Goal: Task Accomplishment & Management: Manage account settings

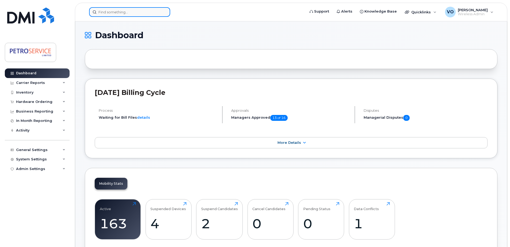
click at [111, 11] on input at bounding box center [129, 12] width 81 height 10
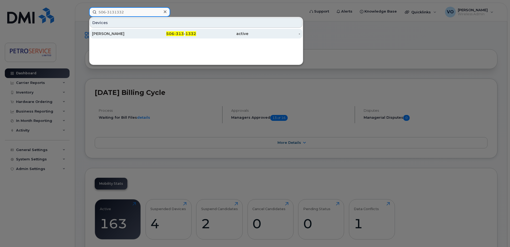
type input "506-3131332"
click at [158, 36] on div "506-313 - 1332" at bounding box center [170, 33] width 52 height 5
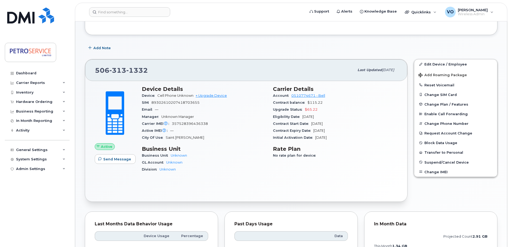
scroll to position [80, 0]
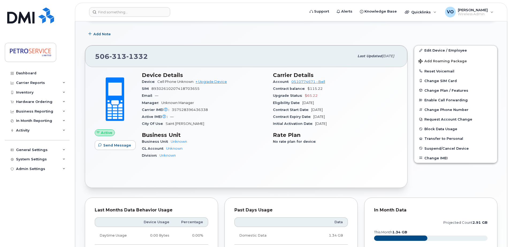
click at [434, 45] on div "Edit Device / Employee Add Roaming Package Reset Voicemail Change SIM Card Chan…" at bounding box center [456, 104] width 84 height 118
click at [436, 50] on link "Edit Device / Employee" at bounding box center [456, 51] width 83 height 10
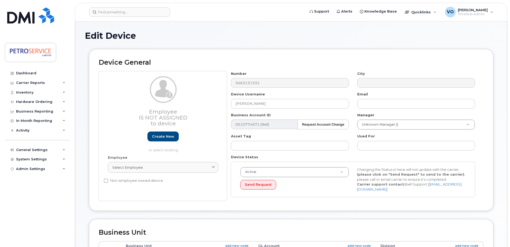
select select "4468785"
select select "4468786"
select select "4468787"
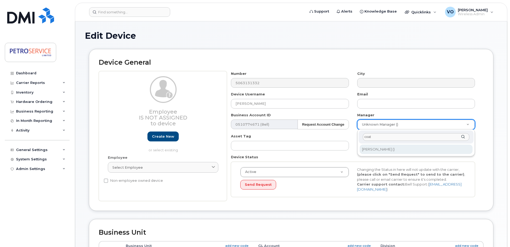
type input "coat"
type input "1514751"
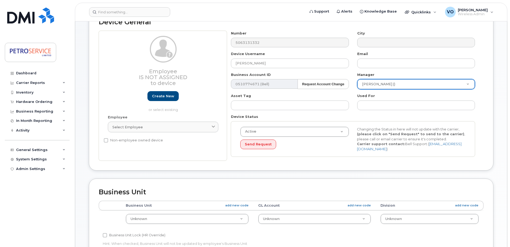
scroll to position [107, 0]
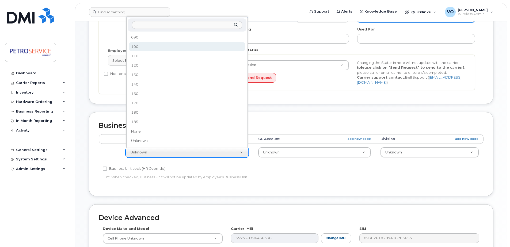
select select "4468789"
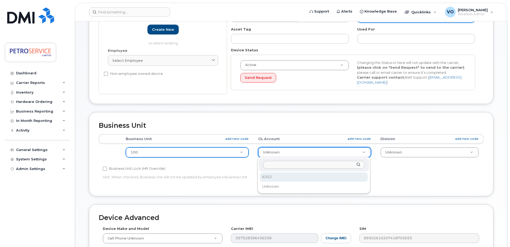
select select "4468799"
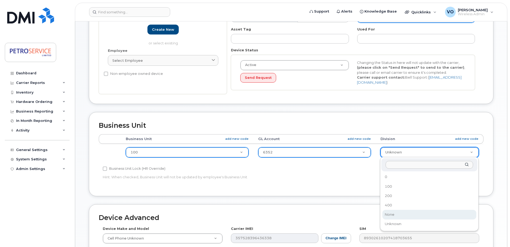
select select "4468800"
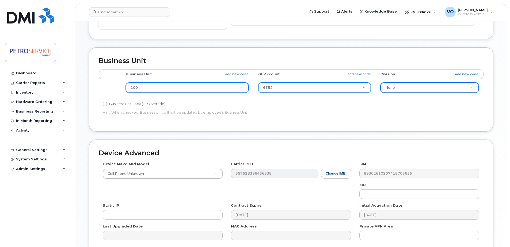
scroll to position [224, 0]
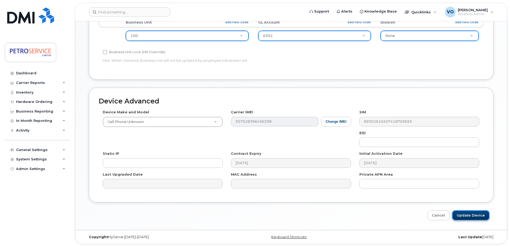
click at [479, 216] on input "Update Device" at bounding box center [471, 216] width 37 height 10
type input "Saving..."
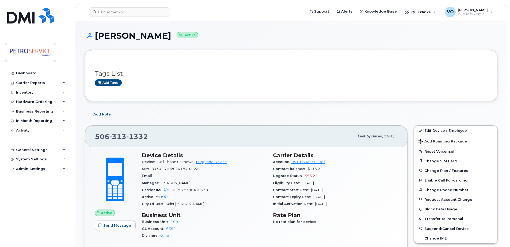
click at [106, 6] on header "Support Alerts Knowledge Base Quicklinks Suspend / Cancel Device Change SIM Car…" at bounding box center [291, 12] width 433 height 19
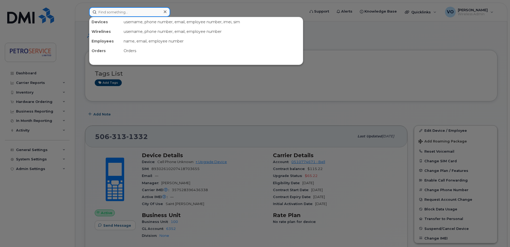
click at [113, 14] on input at bounding box center [129, 12] width 81 height 10
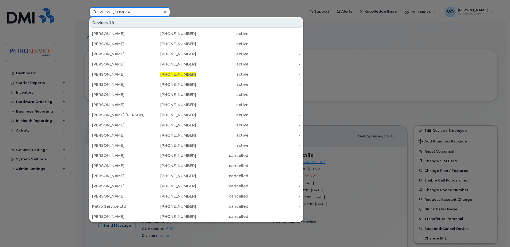
type input "506-271-2286"
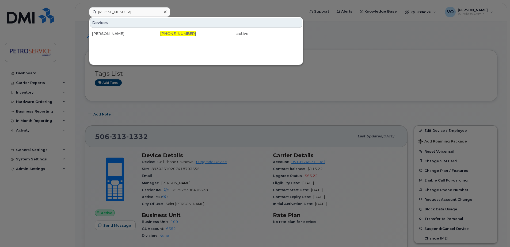
drag, startPoint x: 121, startPoint y: 32, endPoint x: 138, endPoint y: 40, distance: 18.6
click at [121, 32] on div "Leo Sexton" at bounding box center [118, 33] width 52 height 5
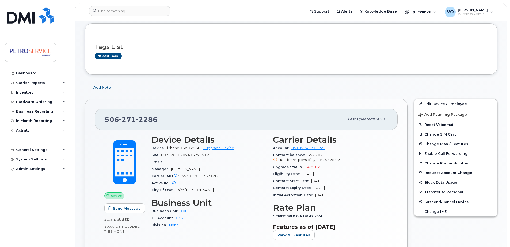
scroll to position [54, 0]
